Goal: Task Accomplishment & Management: Manage account settings

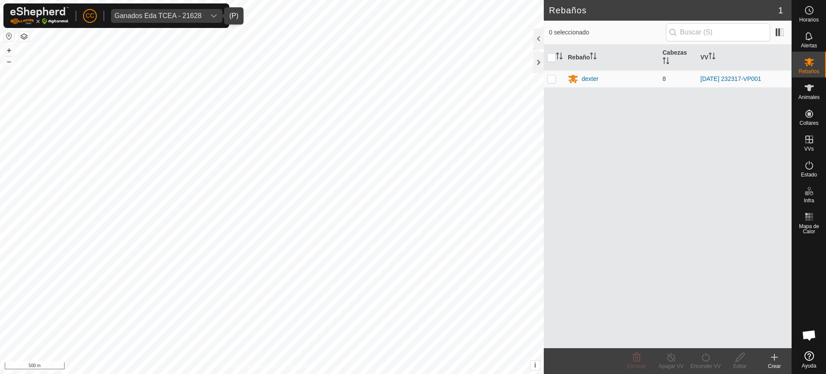
click at [171, 9] on span "Ganados Eda TCEA - 21628" at bounding box center [158, 16] width 94 height 14
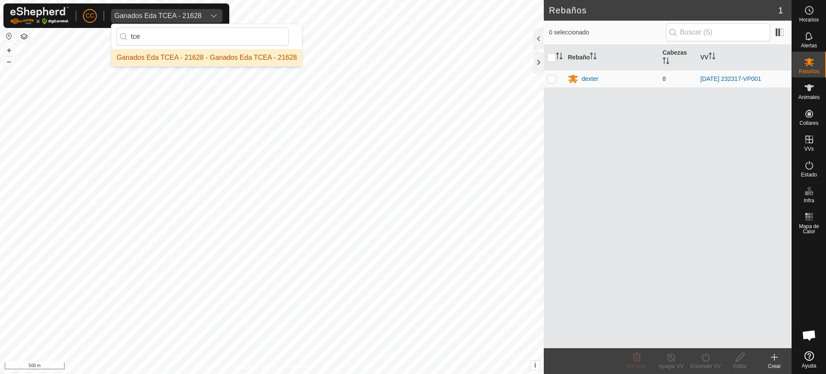
type input "tce"
click at [170, 56] on li "Ganados Eda TCEA - 21628 - Ganados Eda TCEA - 21628" at bounding box center [206, 57] width 190 height 17
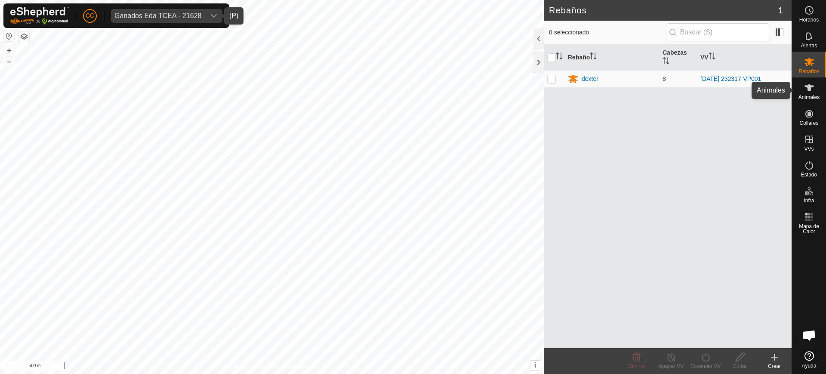
click at [813, 95] on span "Animales" at bounding box center [808, 97] width 21 height 5
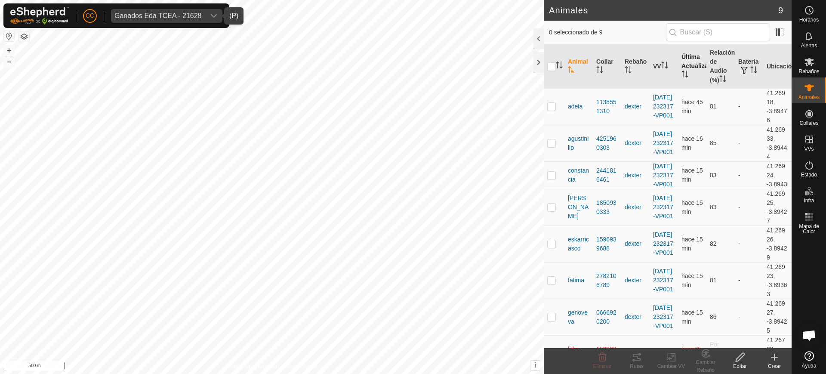
click at [678, 55] on th "Última Actualización" at bounding box center [692, 67] width 28 height 44
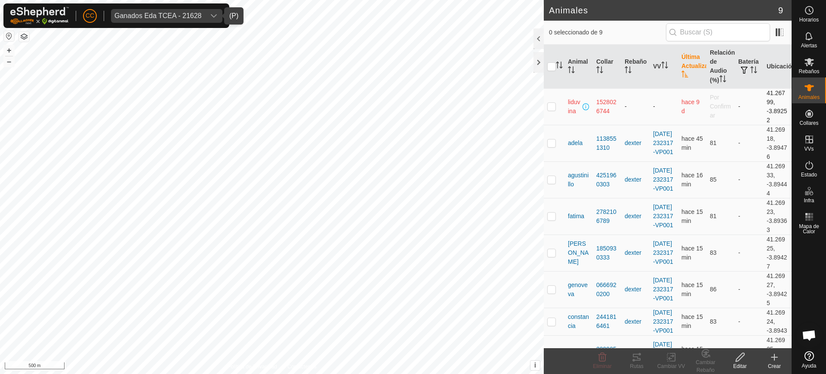
click at [546, 109] on td at bounding box center [553, 106] width 21 height 37
checkbox input "true"
click at [811, 169] on icon at bounding box center [809, 165] width 10 height 10
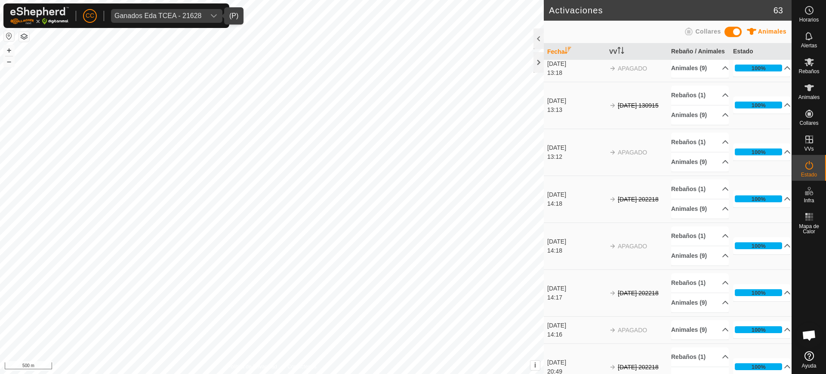
scroll to position [1975, 0]
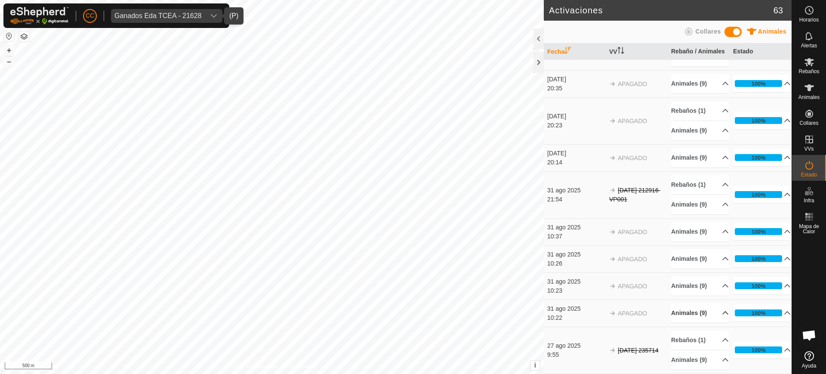
click at [715, 316] on p-accordion-header "Animales (9)" at bounding box center [700, 312] width 58 height 19
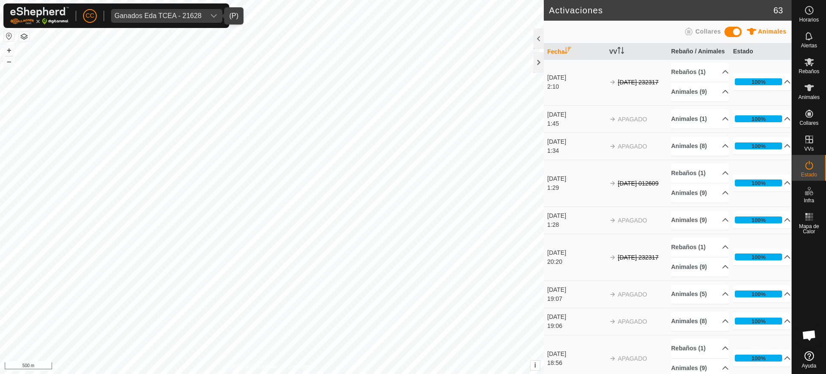
scroll to position [0, 0]
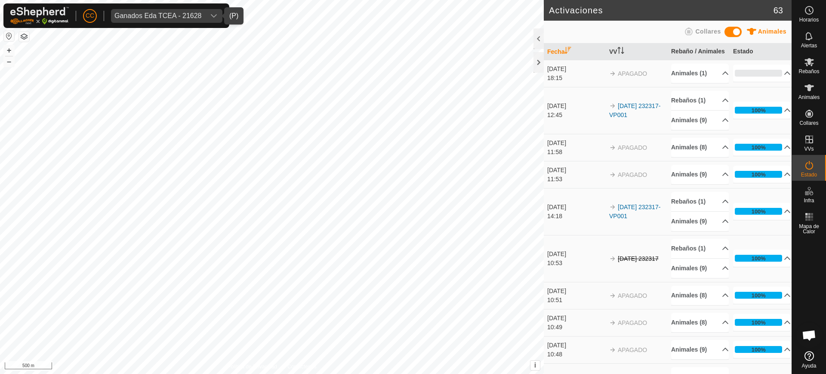
click at [134, 12] on div "Ganados Eda TCEA - 21628" at bounding box center [157, 15] width 87 height 7
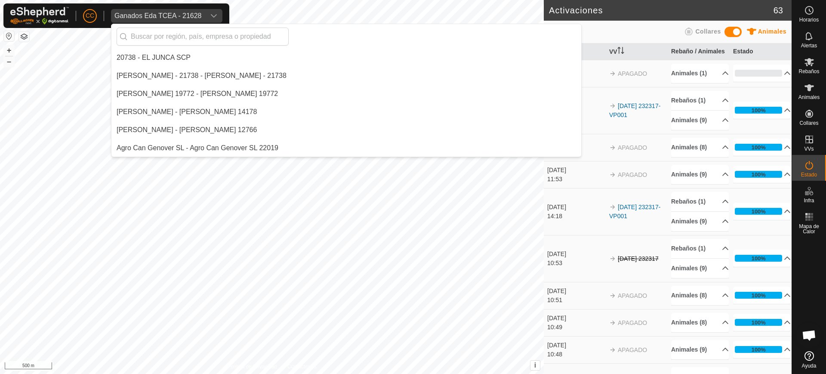
scroll to position [2510, 0]
